Goal: Navigation & Orientation: Find specific page/section

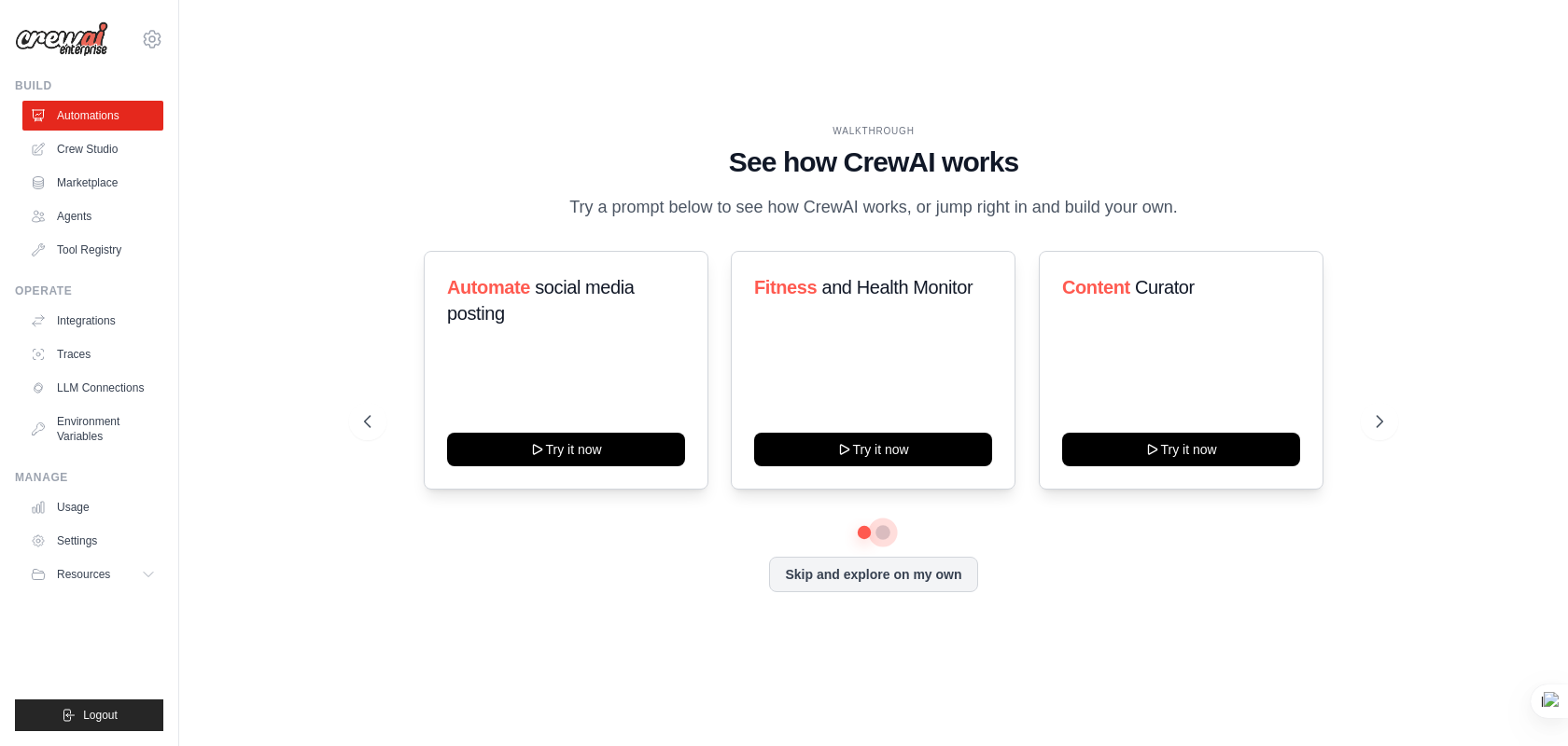
click at [882, 534] on button at bounding box center [882, 532] width 15 height 15
click at [115, 219] on link "Agents" at bounding box center [94, 216] width 141 height 30
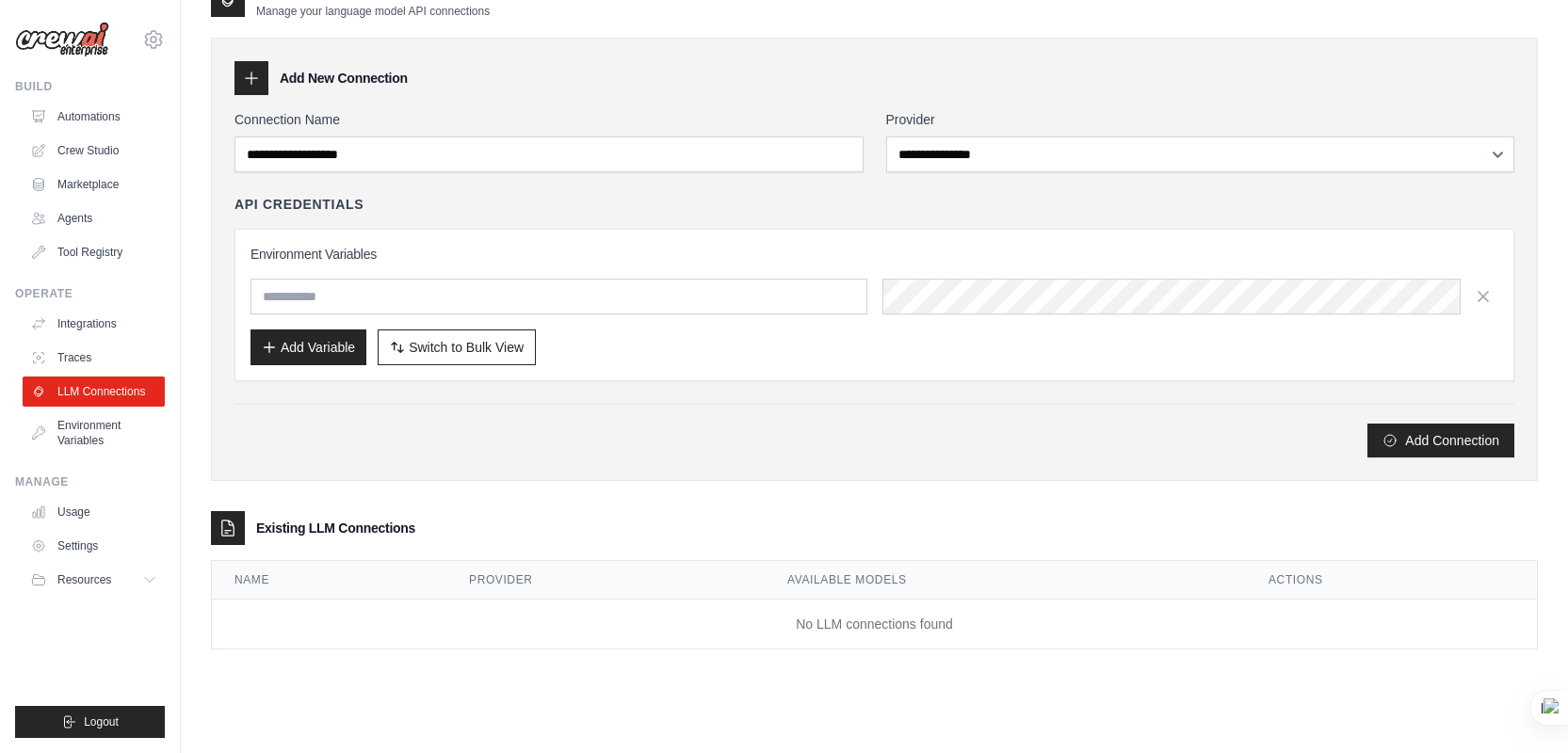
click at [407, 301] on input "text" at bounding box center [558, 297] width 617 height 36
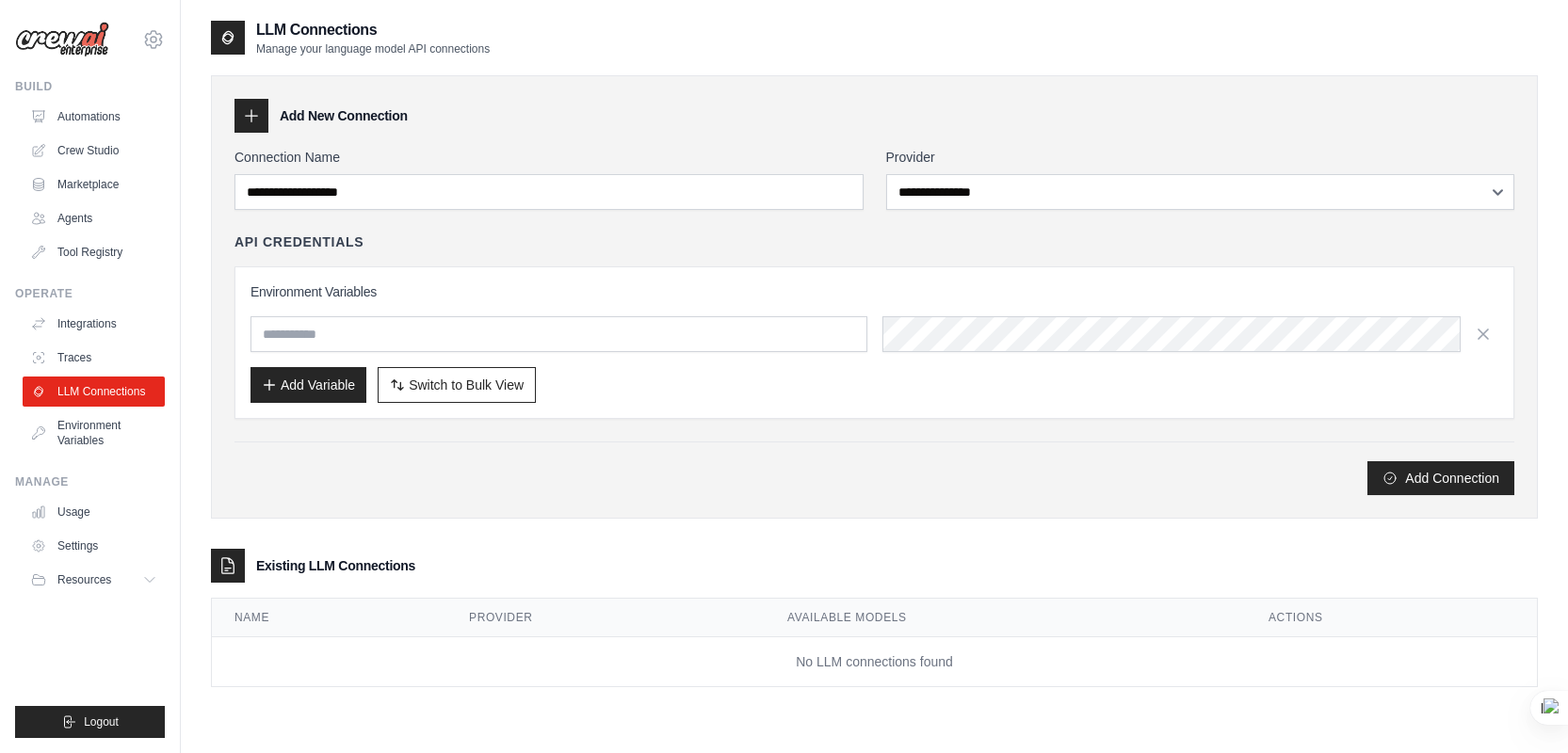
click at [323, 45] on p "Manage your language model API connections" at bounding box center [373, 48] width 234 height 15
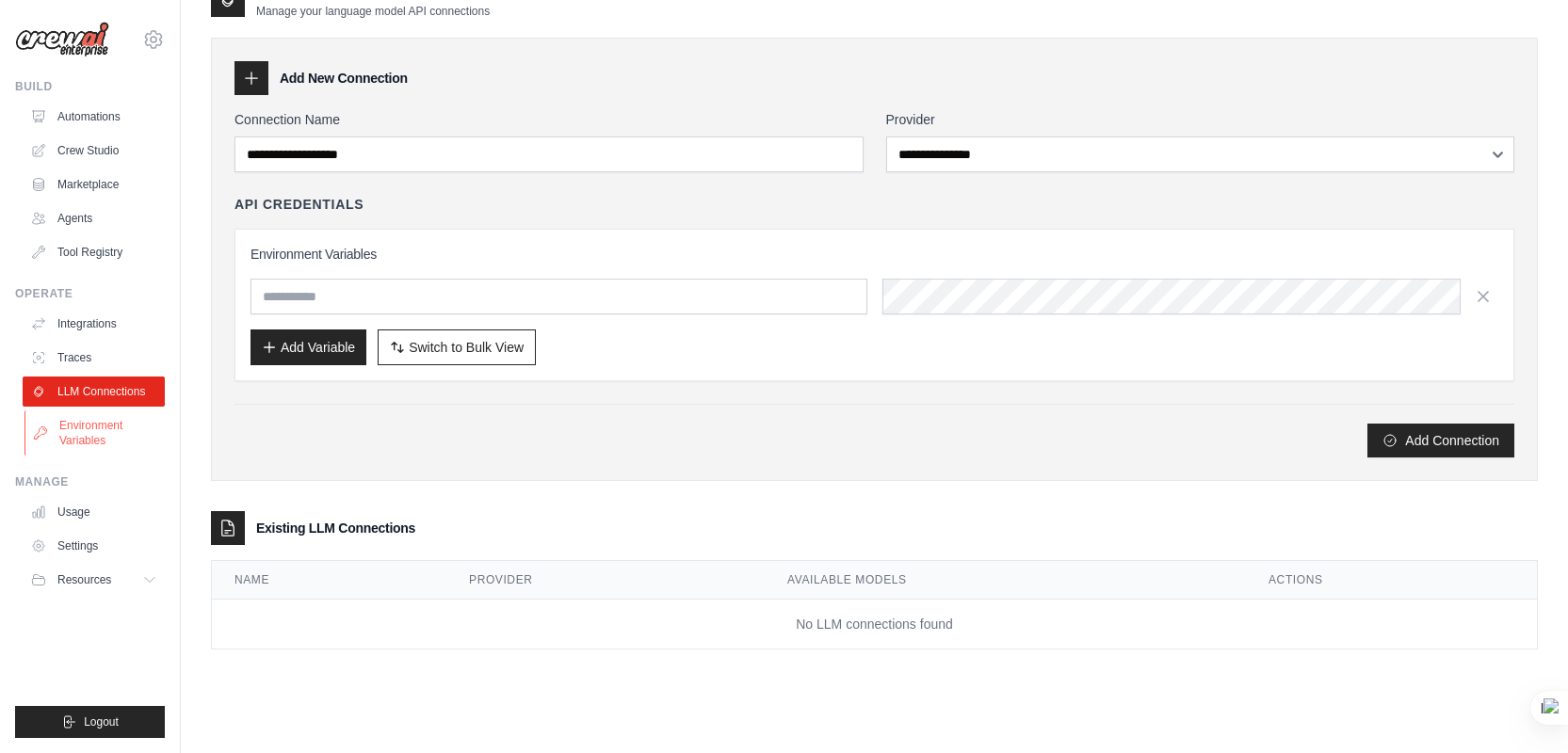
click at [104, 423] on link "Environment Variables" at bounding box center [95, 433] width 142 height 45
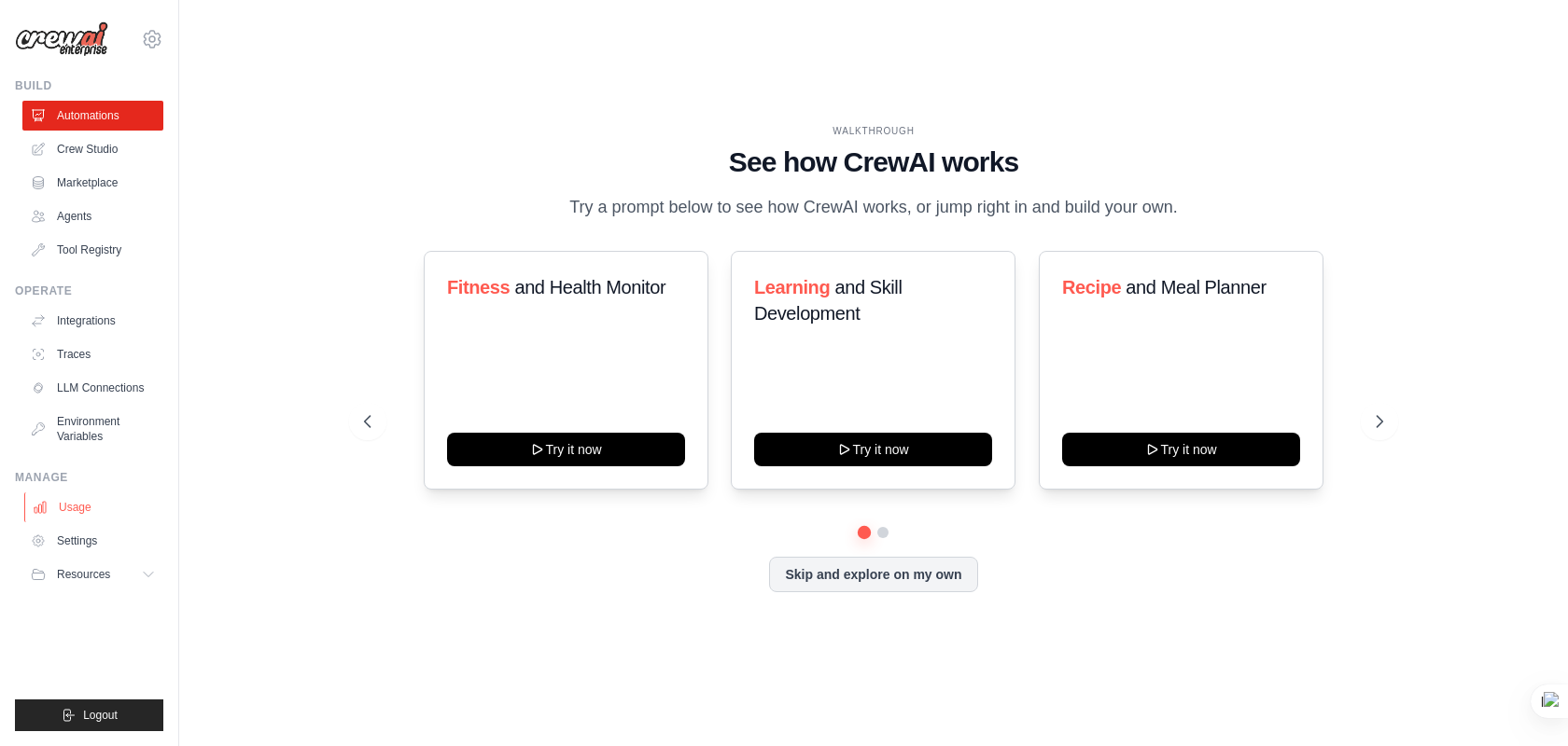
click at [83, 497] on link "Usage" at bounding box center [94, 507] width 141 height 30
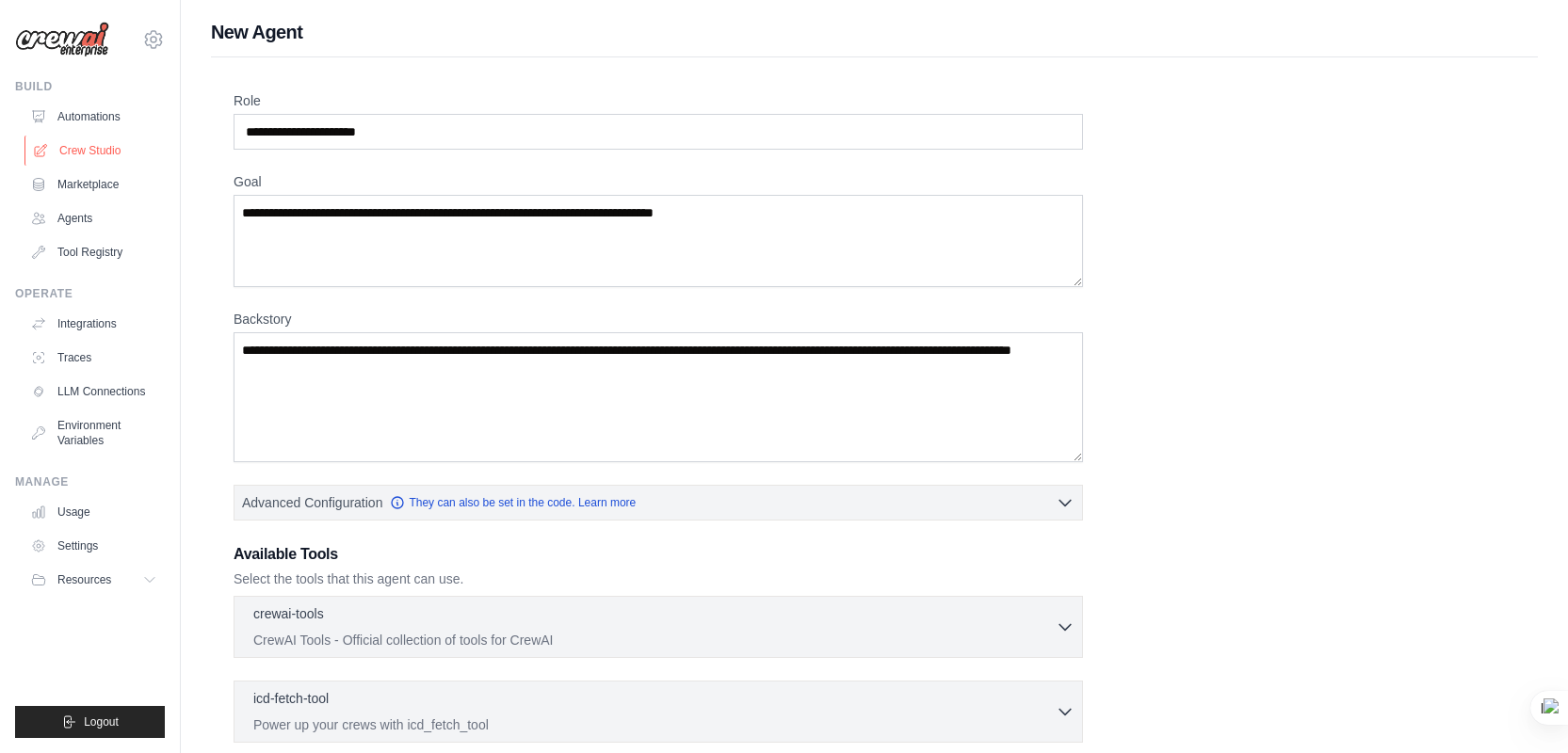
click at [110, 142] on link "Crew Studio" at bounding box center [95, 151] width 142 height 30
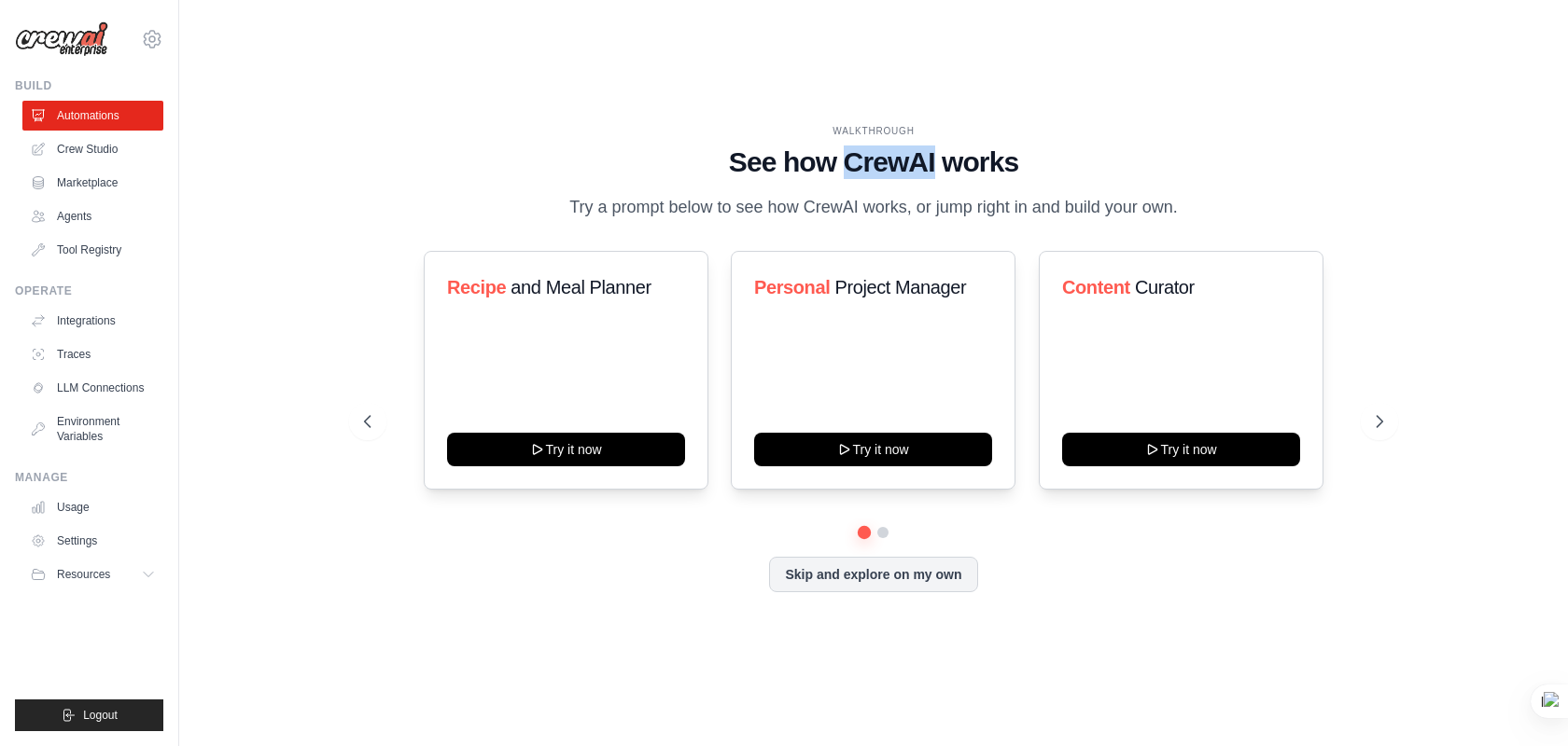
drag, startPoint x: 843, startPoint y: 162, endPoint x: 938, endPoint y: 154, distance: 95.3
click at [938, 154] on h1 "See how CrewAI works" at bounding box center [872, 162] width 1018 height 34
copy h1 "CrewAI"
